Goal: Transaction & Acquisition: Download file/media

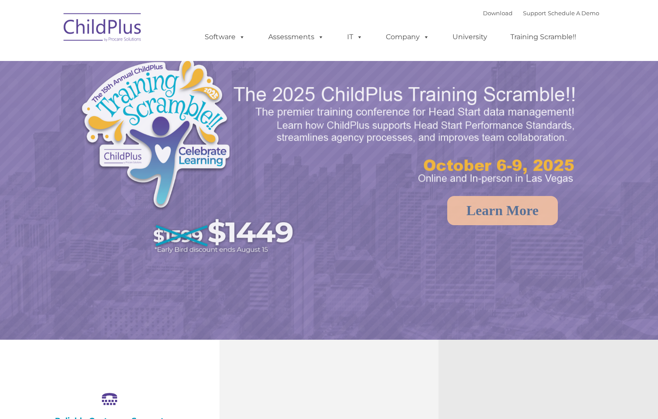
select select "MEDIUM"
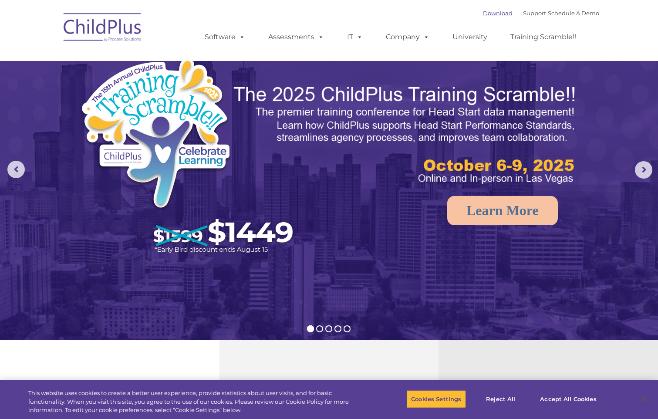
click at [495, 13] on link "Download" at bounding box center [498, 13] width 30 height 7
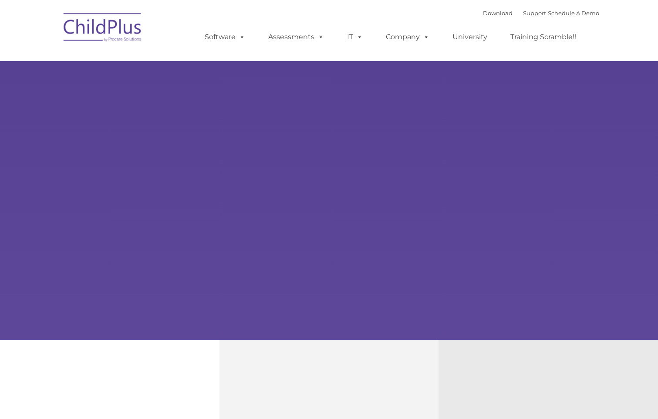
type input ""
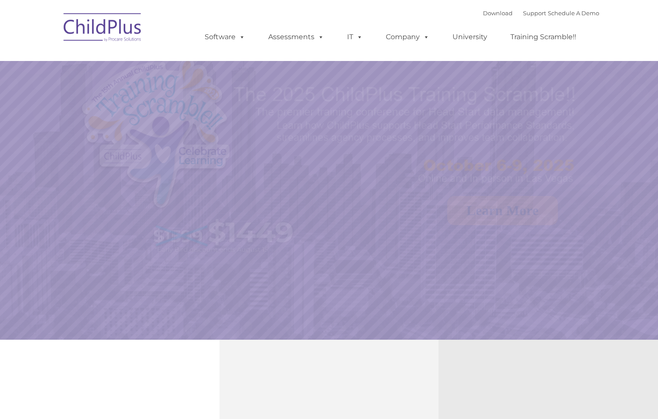
select select "MEDIUM"
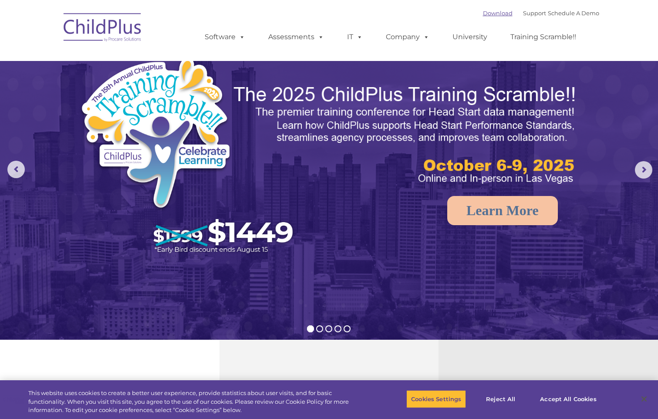
click at [487, 12] on link "Download" at bounding box center [498, 13] width 30 height 7
